Goal: Transaction & Acquisition: Purchase product/service

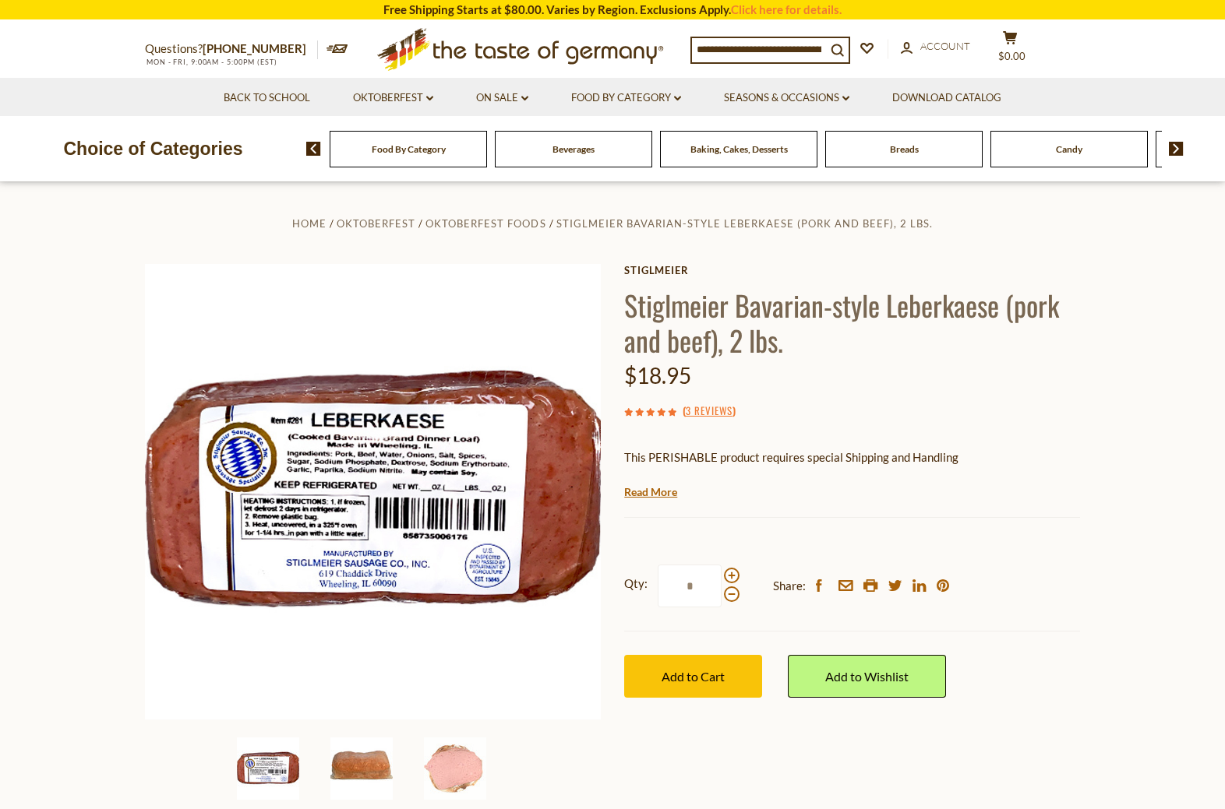
click at [374, 774] on img at bounding box center [361, 769] width 62 height 62
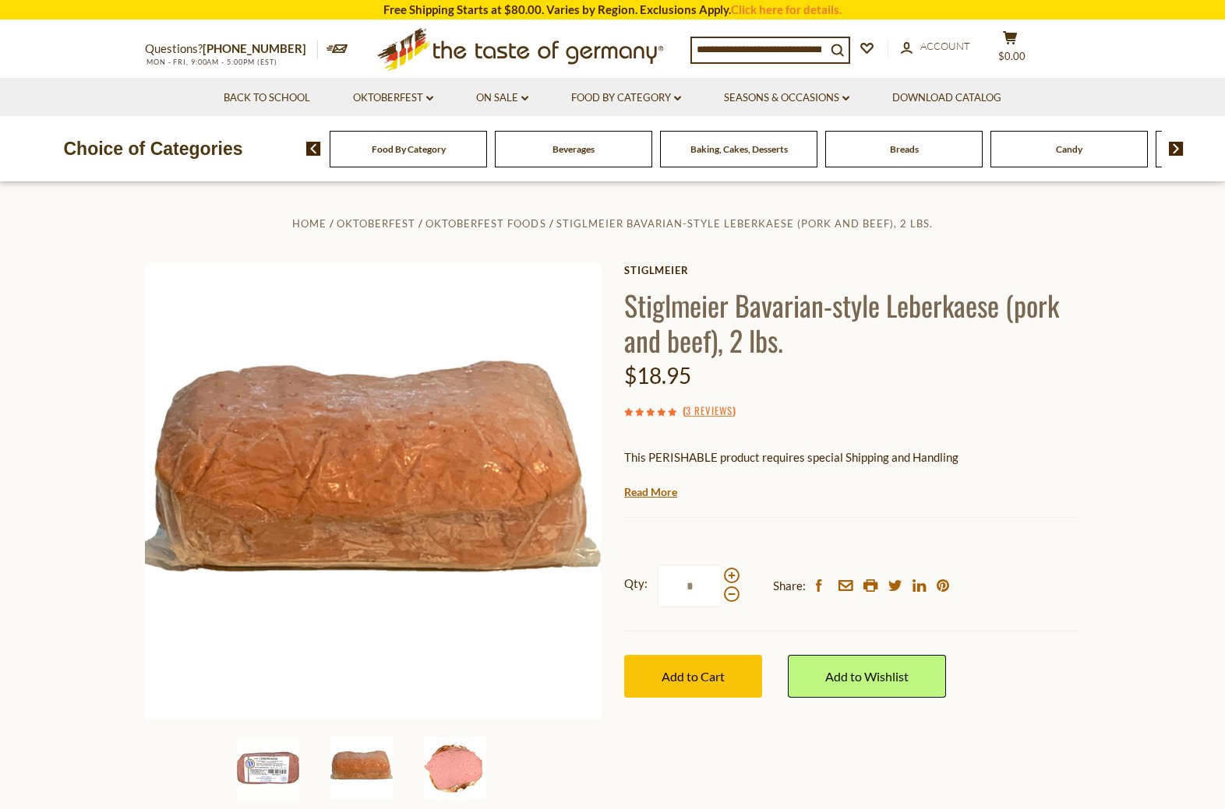
click at [456, 769] on img at bounding box center [455, 769] width 62 height 62
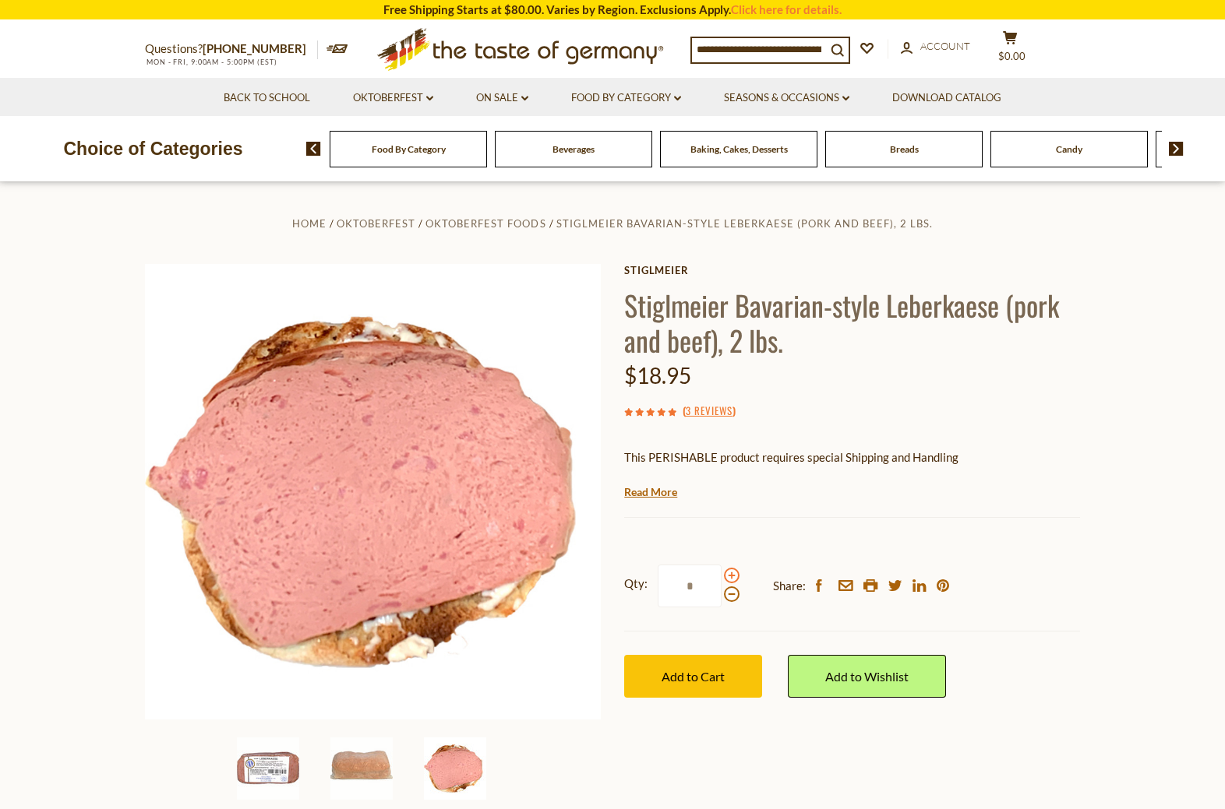
click at [730, 579] on span at bounding box center [732, 576] width 16 height 16
click at [721, 579] on input "*" at bounding box center [689, 586] width 64 height 43
type input "*"
click at [702, 689] on button "Add to Cart" at bounding box center [693, 676] width 138 height 43
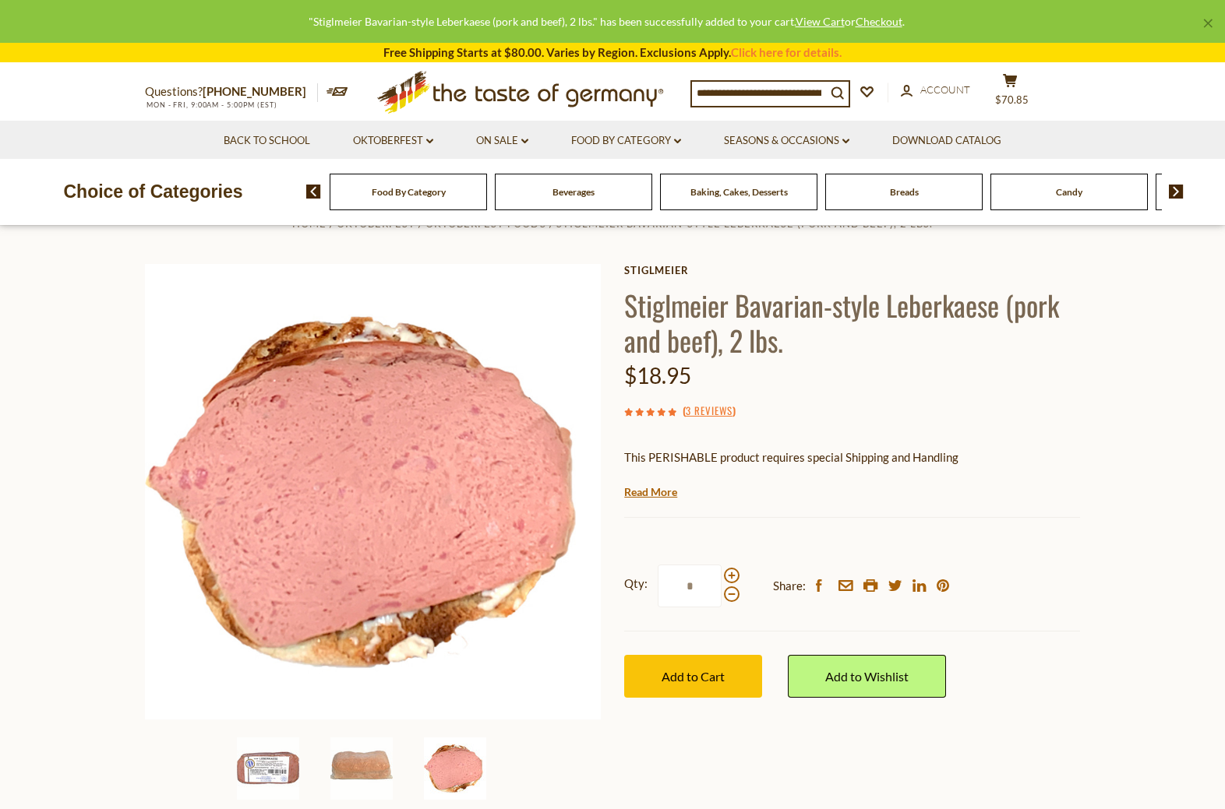
click at [192, 113] on div "Questions? 800-881-6419 MON - FRI, 9:00AM - 5:00PM (EST) .st0{fill:#EDD300;} .s…" at bounding box center [612, 92] width 958 height 57
click at [407, 138] on link "Oktoberfest dropdown_arrow" at bounding box center [393, 140] width 80 height 17
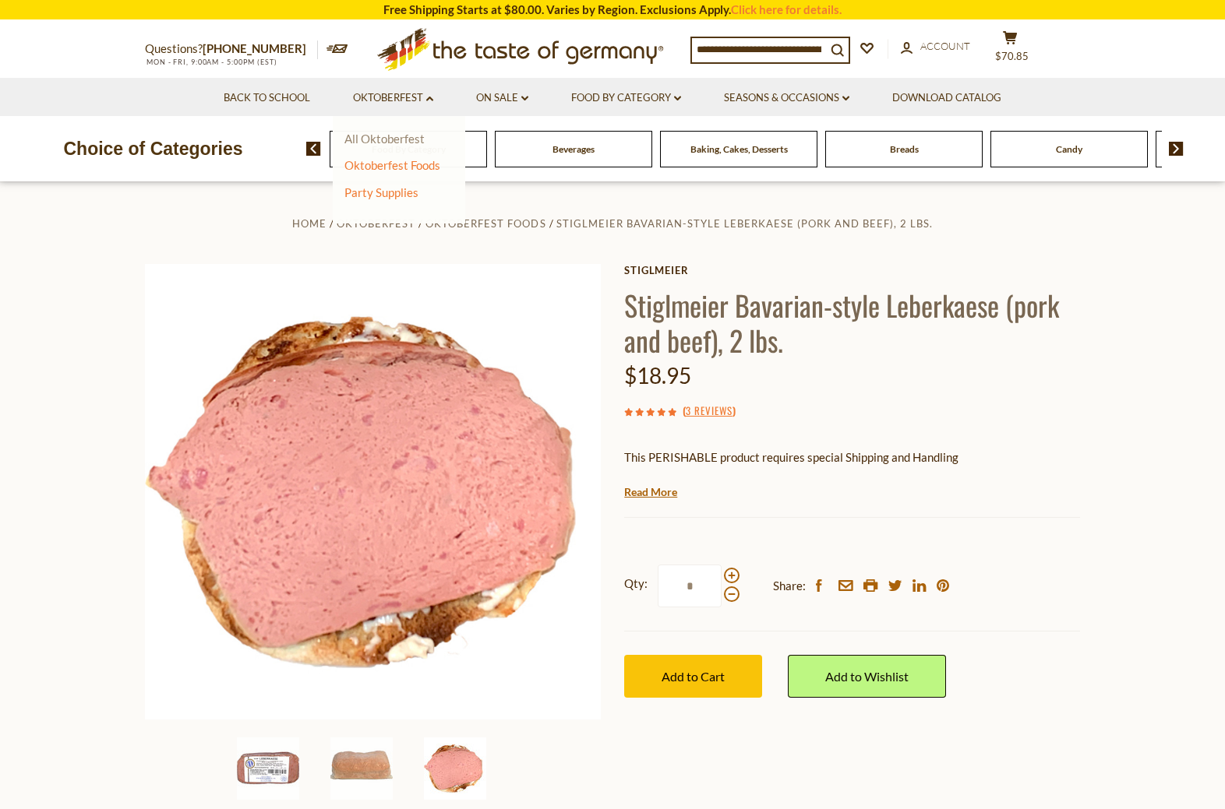
click at [390, 139] on link "All Oktoberfest" at bounding box center [384, 139] width 80 height 14
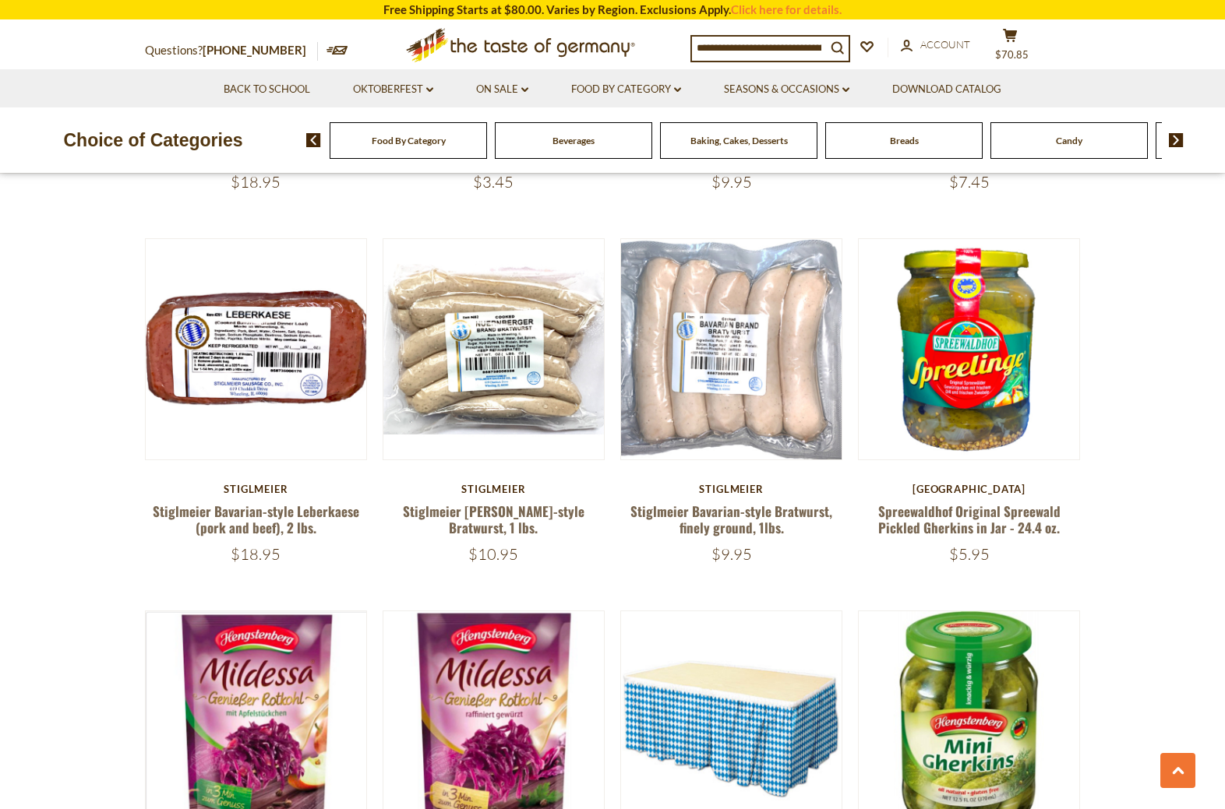
scroll to position [3128, 0]
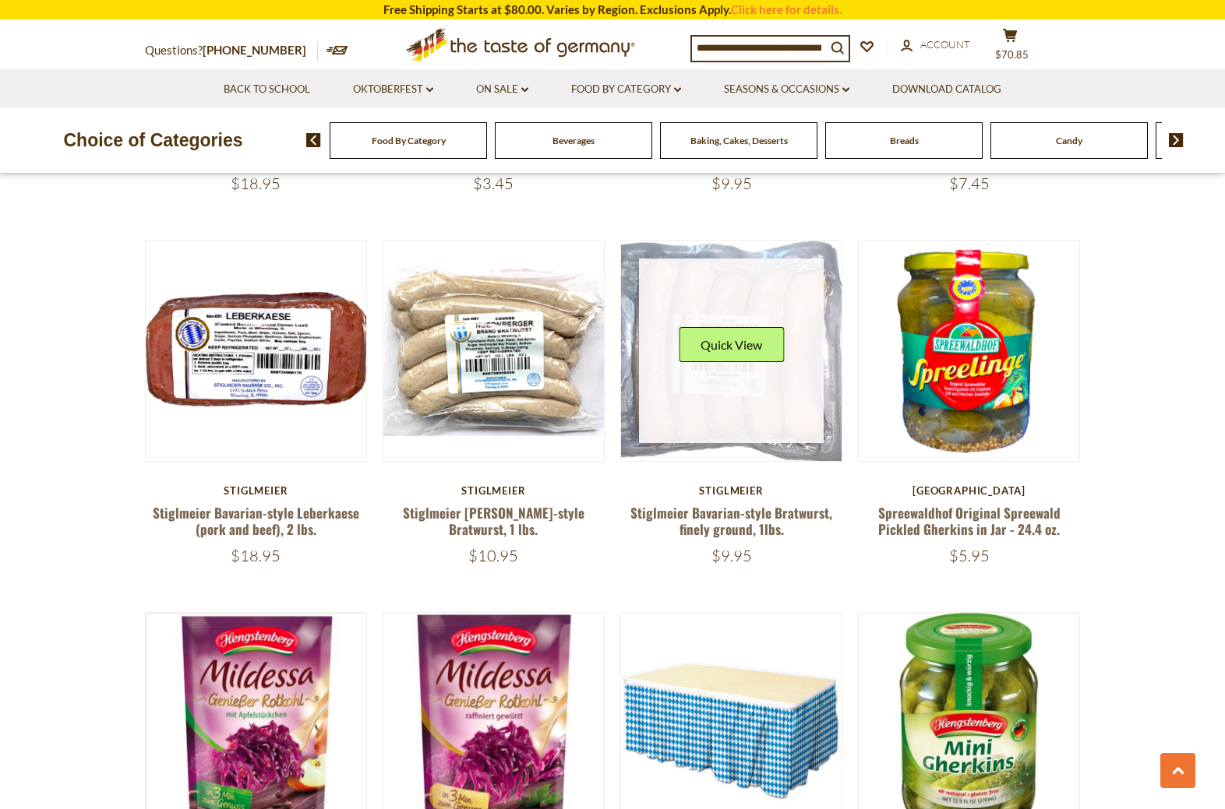
click at [707, 273] on link at bounding box center [731, 351] width 185 height 185
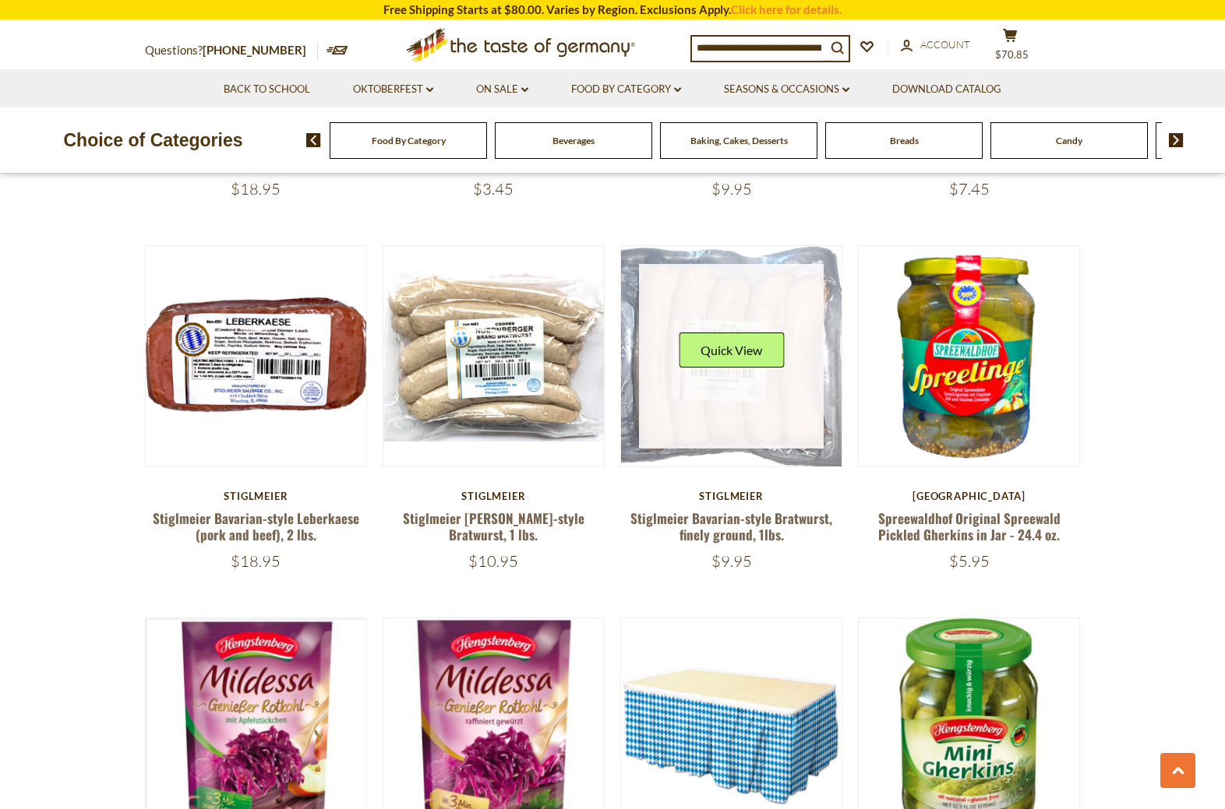
scroll to position [3125, 0]
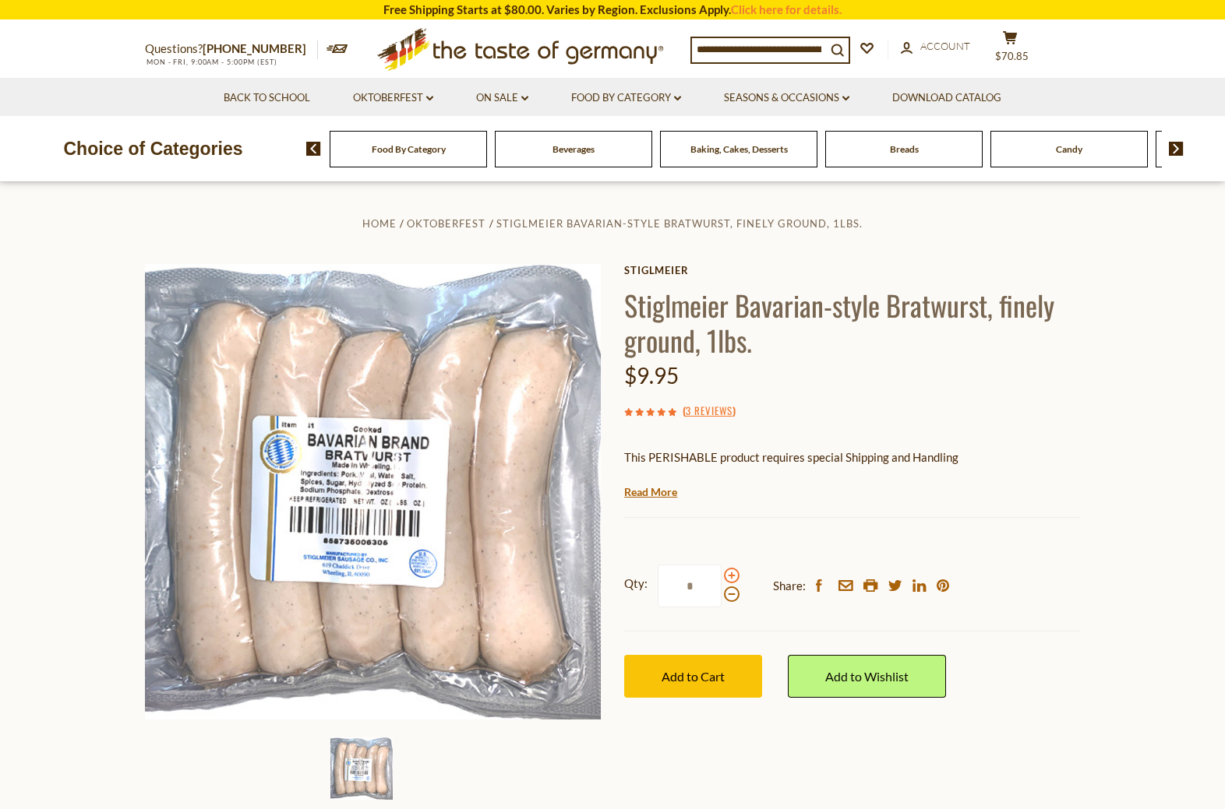
click at [726, 575] on span at bounding box center [732, 576] width 16 height 16
click at [721, 575] on input "*" at bounding box center [689, 586] width 64 height 43
type input "*"
click at [713, 678] on span "Add to Cart" at bounding box center [692, 676] width 63 height 15
click at [1016, 44] on button "cart $100.7" at bounding box center [1009, 49] width 47 height 39
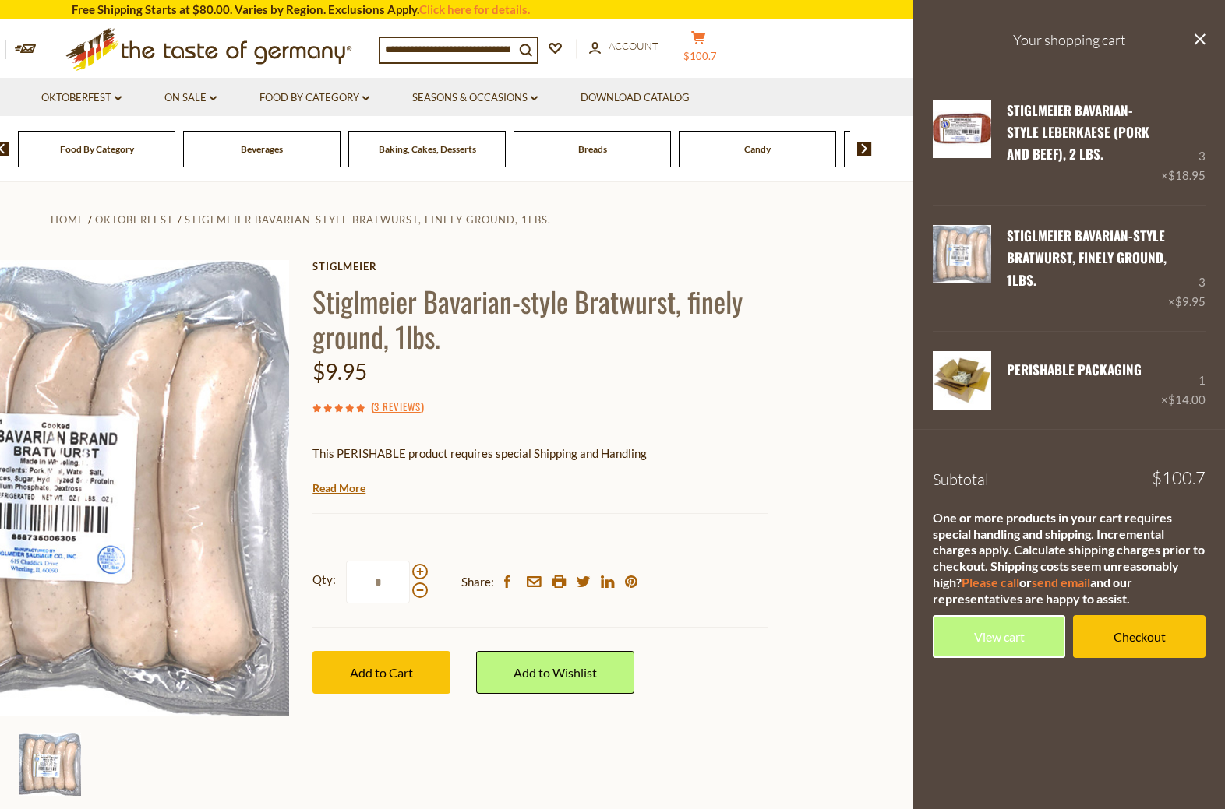
scroll to position [5, 0]
click at [1028, 657] on link "View cart" at bounding box center [998, 636] width 132 height 43
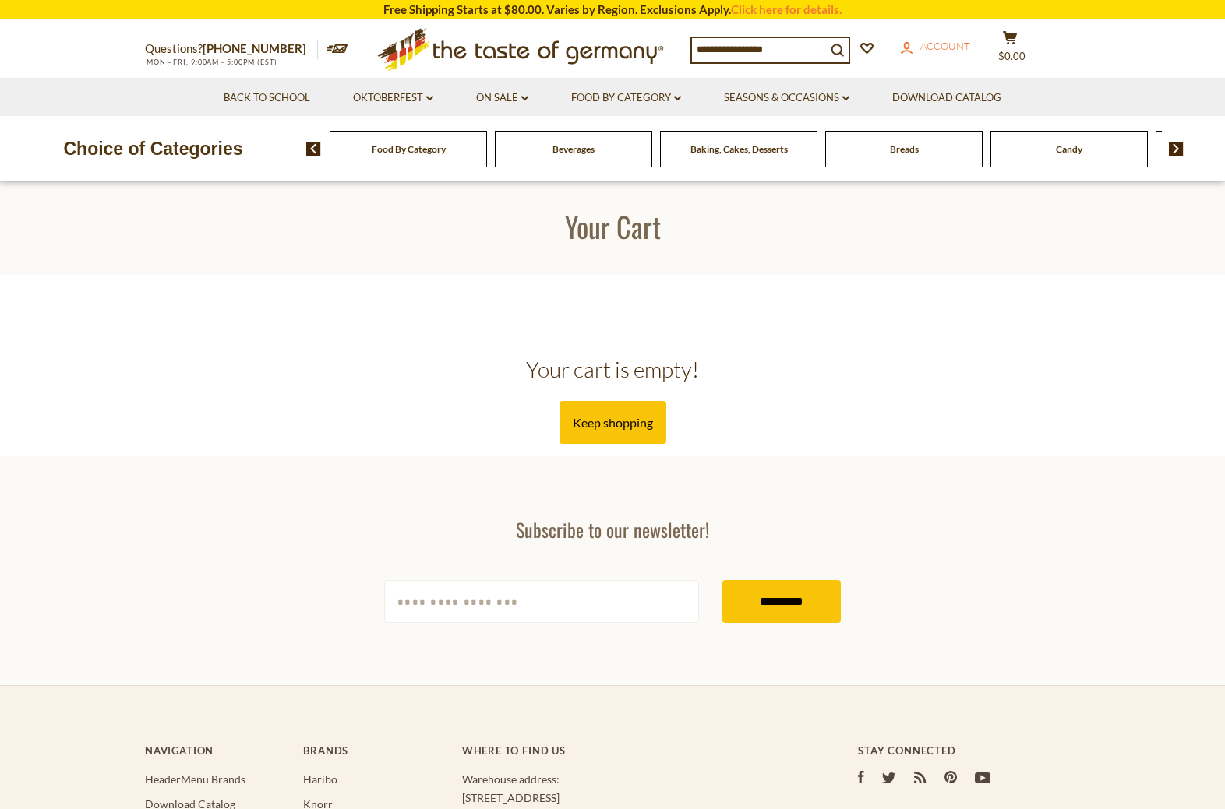
click at [937, 50] on span "Account" at bounding box center [945, 46] width 50 height 12
